Goal: Check status: Check status

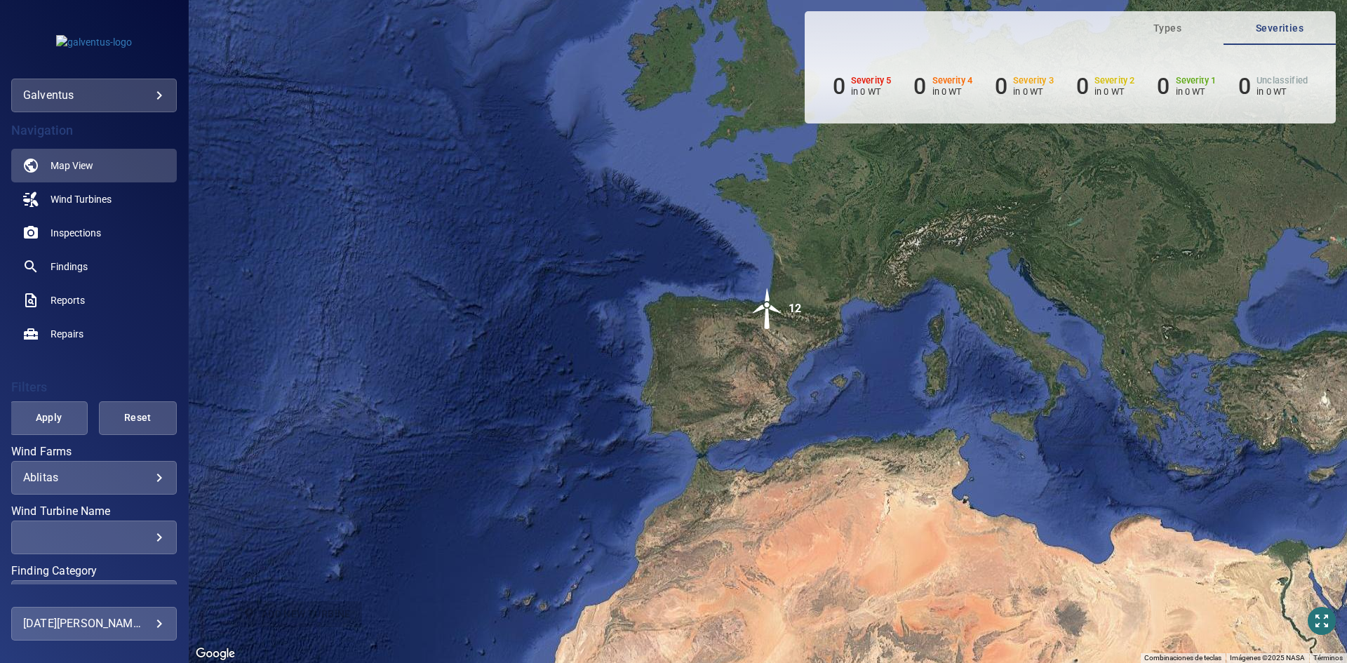
click at [130, 485] on div "Ablitas ******* ​" at bounding box center [94, 478] width 166 height 34
click at [86, 196] on span "Wind Turbines" at bounding box center [81, 199] width 61 height 14
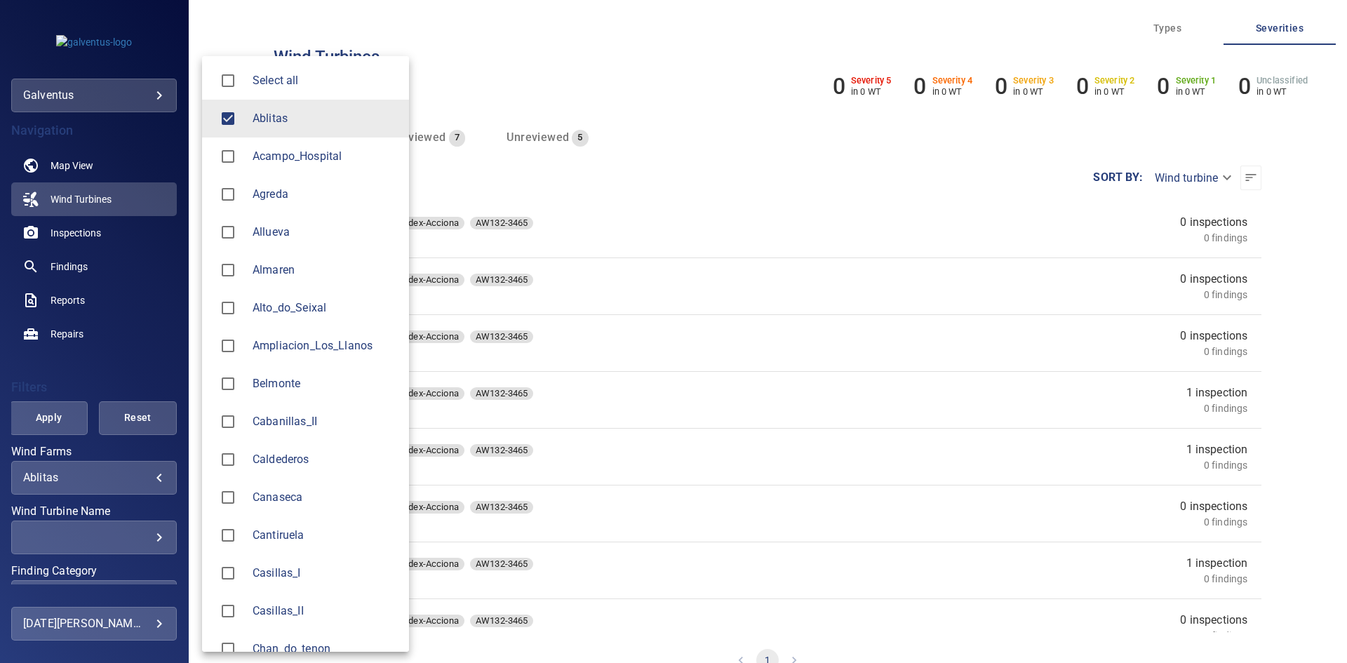
click at [92, 481] on body "**********" at bounding box center [673, 331] width 1347 height 663
click at [247, 113] on div at bounding box center [232, 118] width 39 height 29
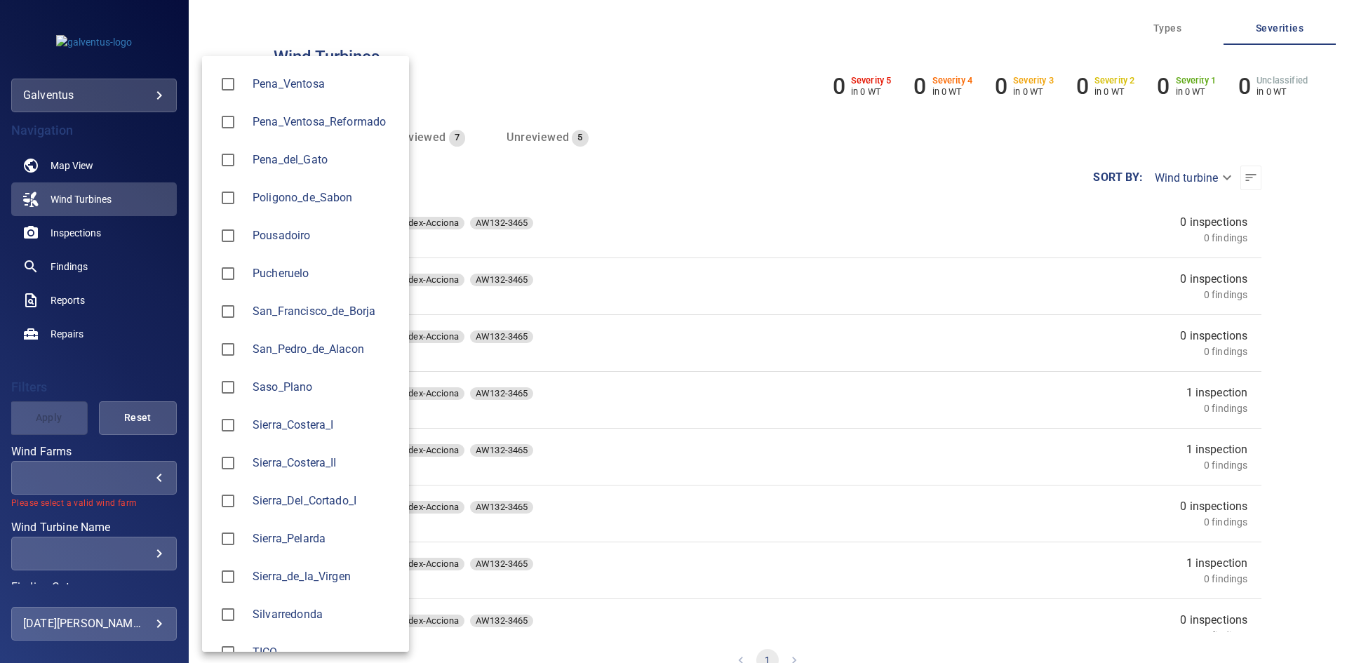
scroll to position [1684, 0]
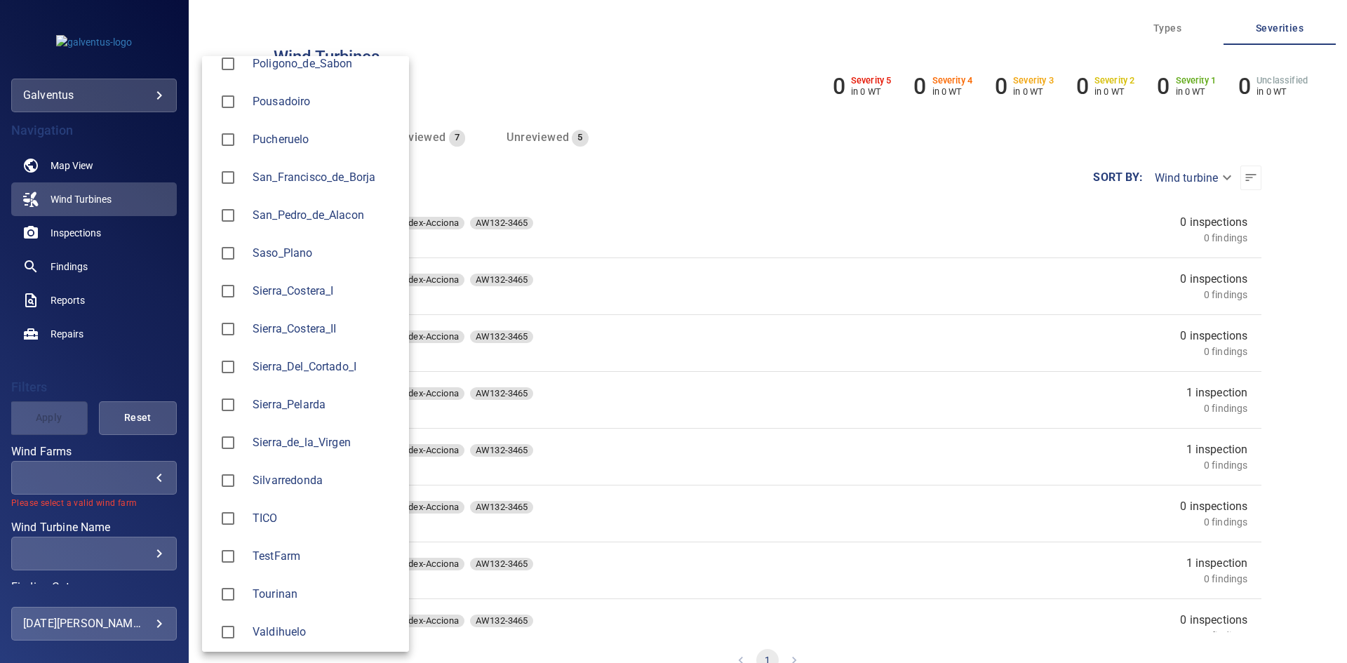
click at [323, 333] on span "Sierra_Costera_II" at bounding box center [325, 329] width 145 height 17
type input "**********"
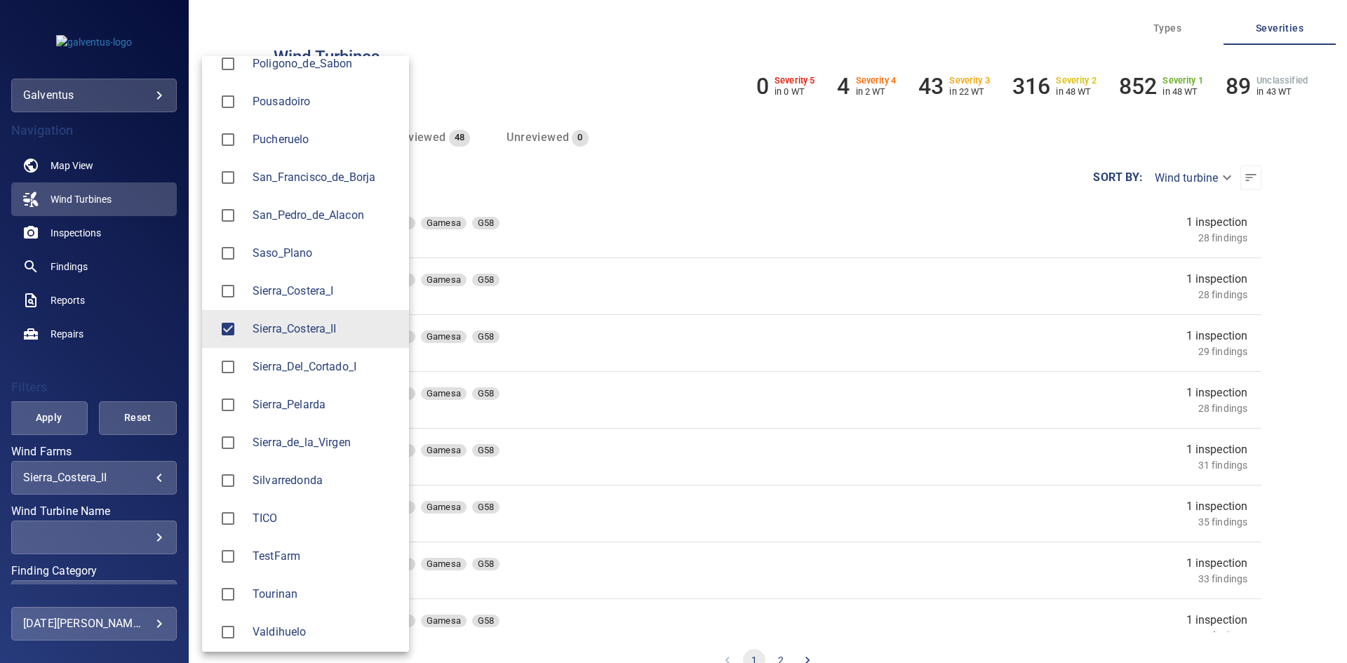
click at [102, 233] on div at bounding box center [673, 331] width 1347 height 663
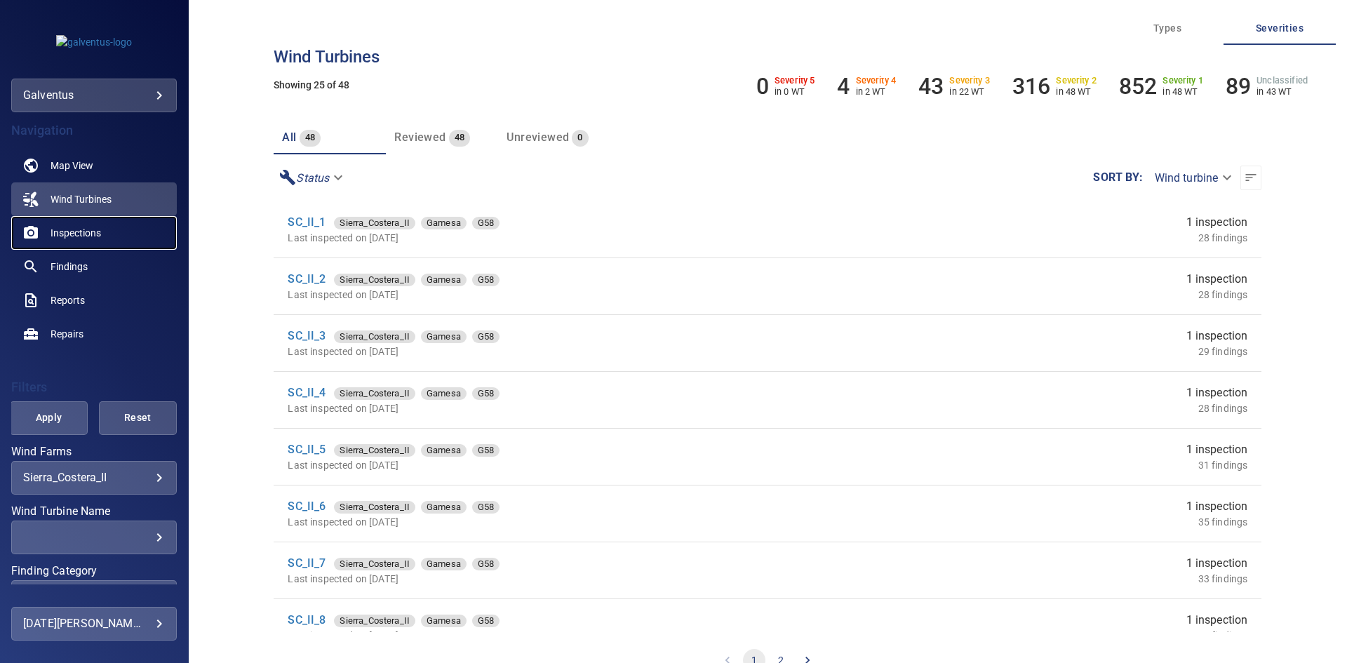
click at [91, 232] on span "Inspections" at bounding box center [76, 233] width 51 height 14
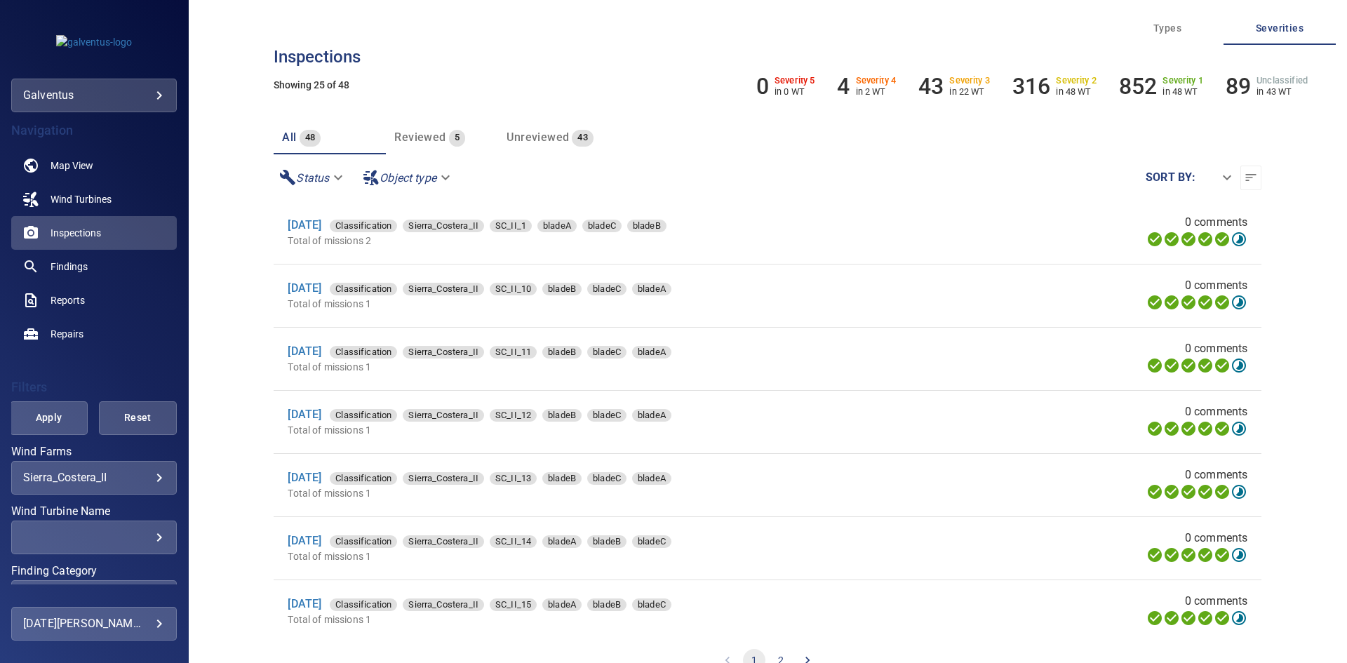
scroll to position [70, 0]
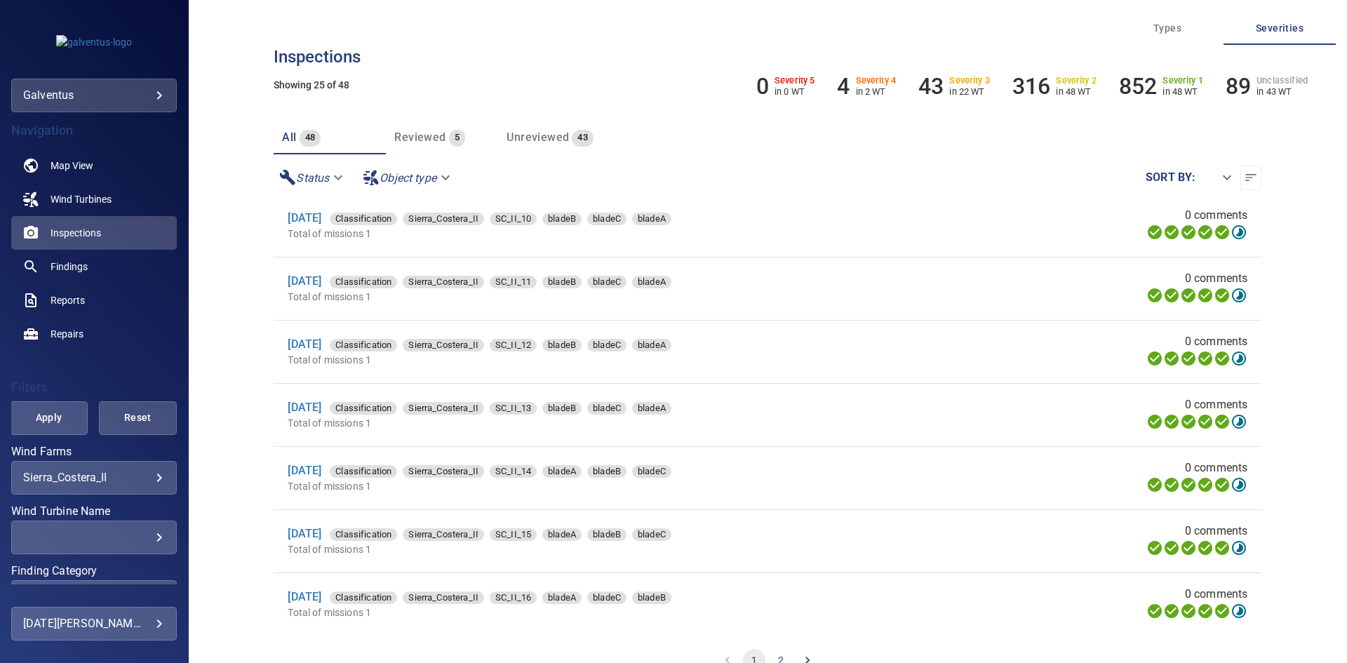
click at [93, 532] on div "​" at bounding box center [94, 536] width 142 height 13
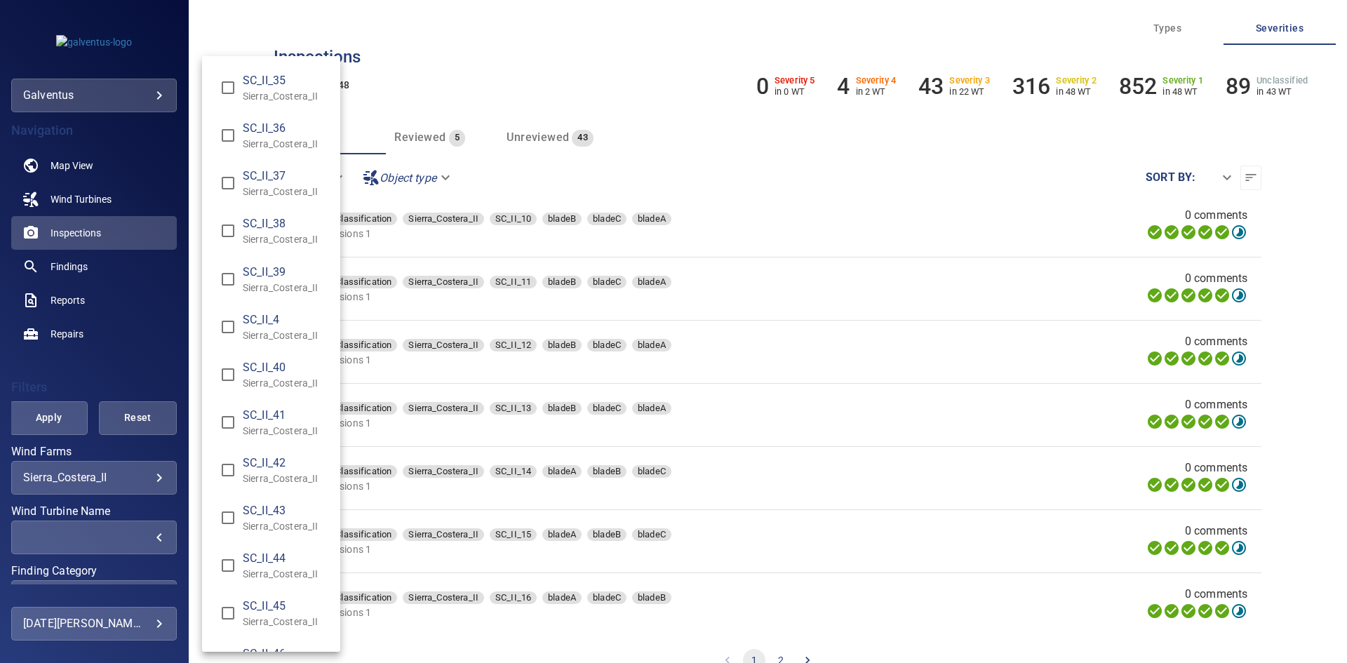
scroll to position [1333, 0]
click at [286, 274] on span "SC_II_39" at bounding box center [286, 273] width 86 height 17
type input "**********"
click at [65, 417] on div "Wind Turbine Name" at bounding box center [673, 331] width 1347 height 663
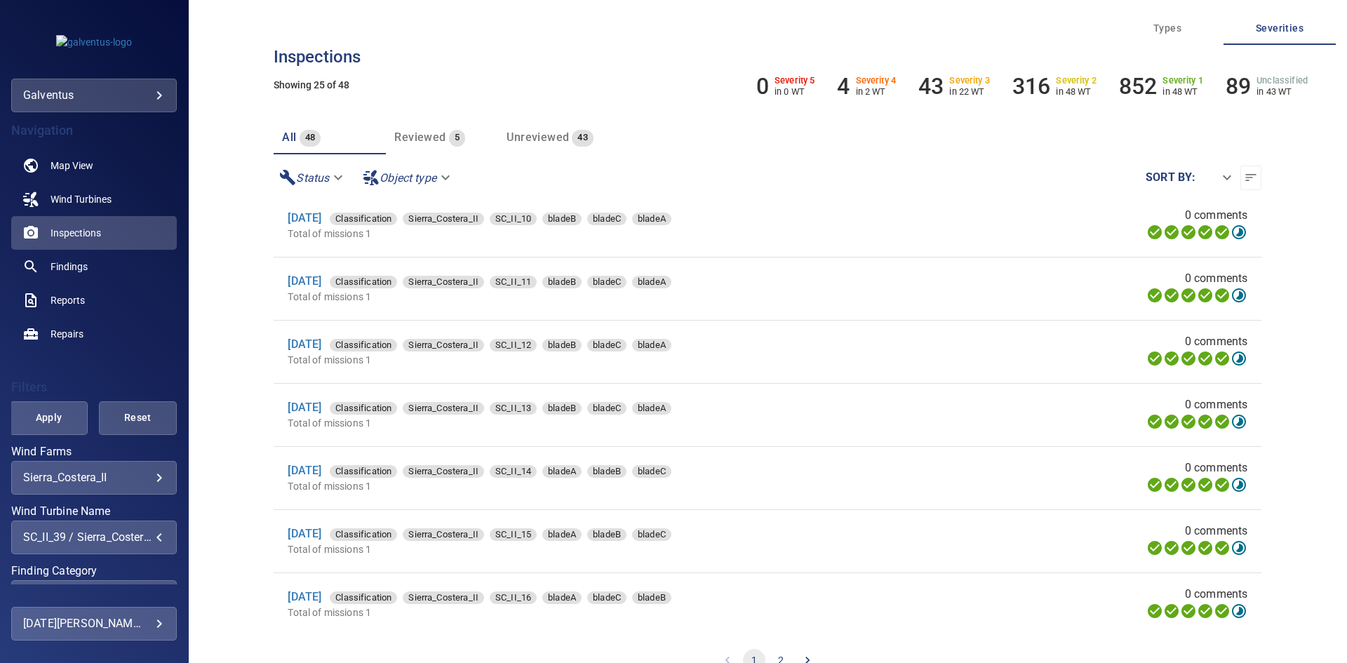
click at [50, 417] on span "Apply" at bounding box center [48, 418] width 43 height 18
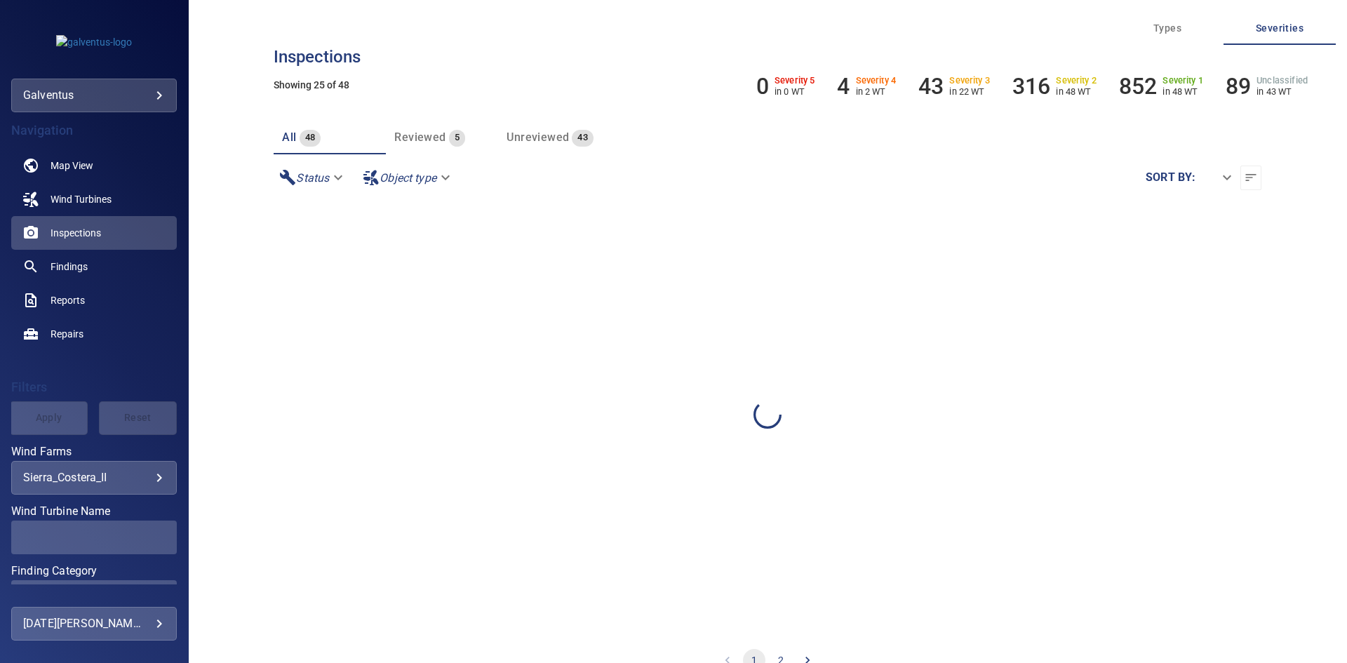
scroll to position [0, 0]
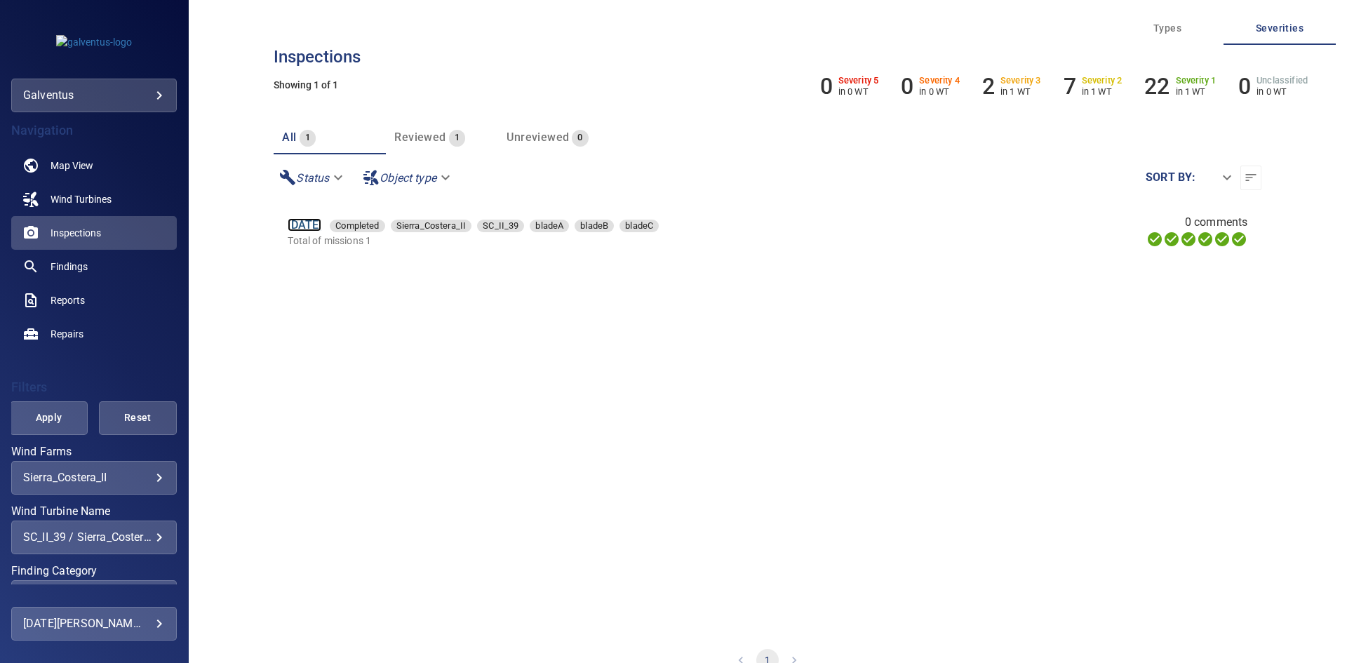
click at [315, 224] on link "[DATE]" at bounding box center [305, 224] width 34 height 13
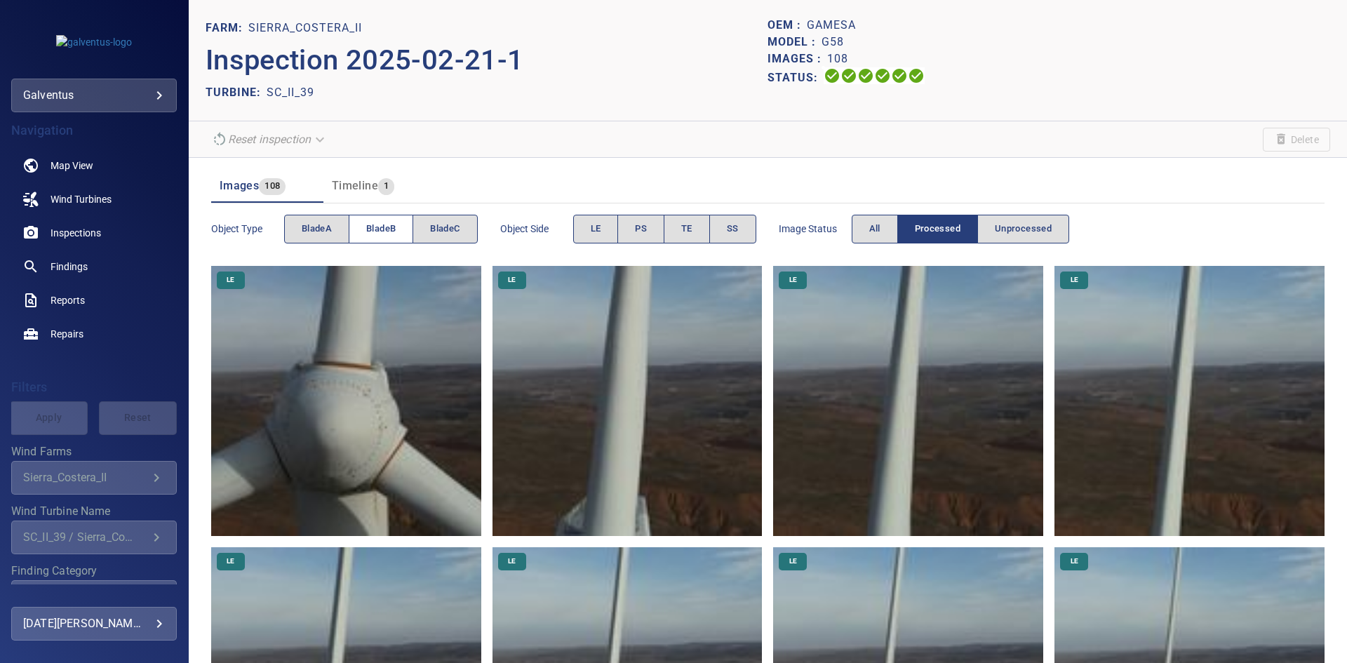
click at [399, 227] on button "bladeB" at bounding box center [381, 229] width 65 height 29
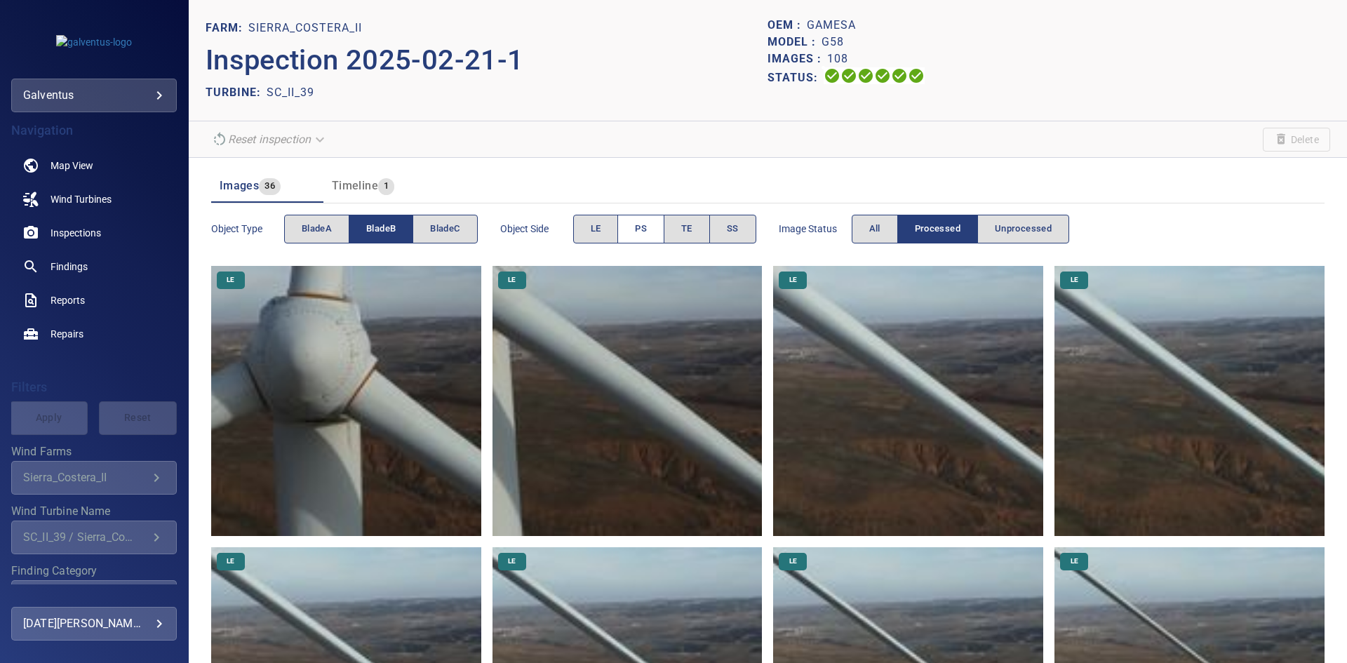
click at [629, 232] on button "PS" at bounding box center [640, 229] width 47 height 29
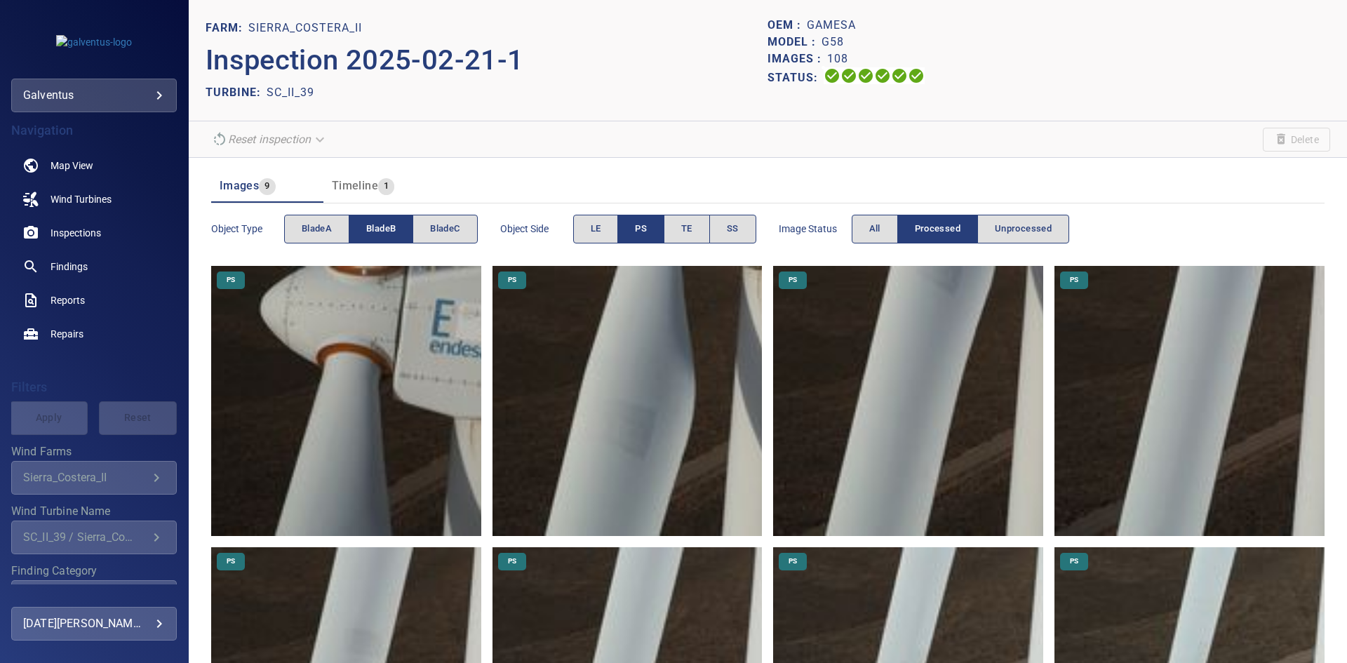
click at [614, 401] on img at bounding box center [628, 401] width 270 height 270
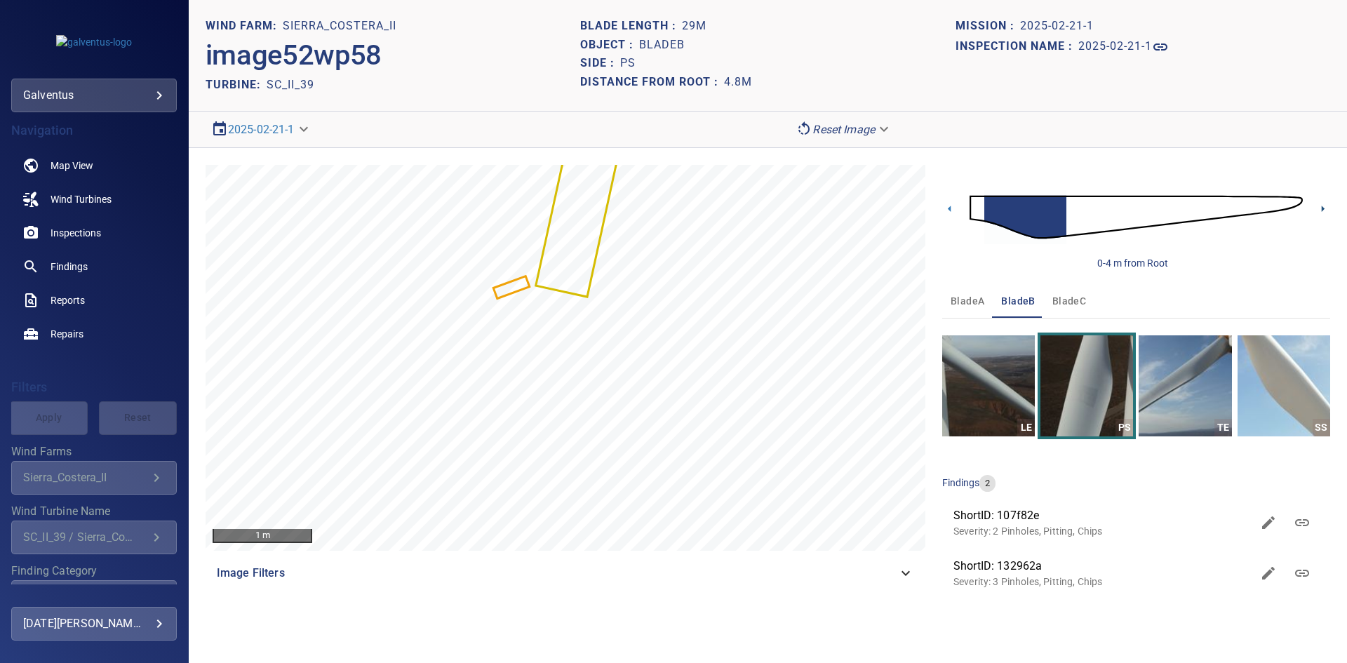
click at [1322, 210] on icon at bounding box center [1323, 209] width 3 height 6
